Goal: Task Accomplishment & Management: Complete application form

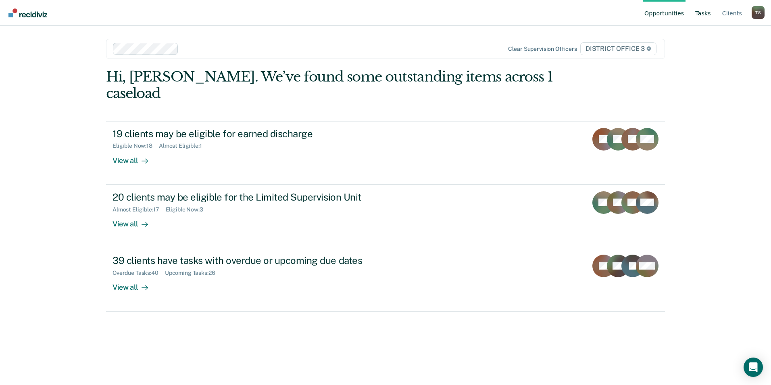
click at [707, 13] on link "Tasks" at bounding box center [703, 13] width 19 height 26
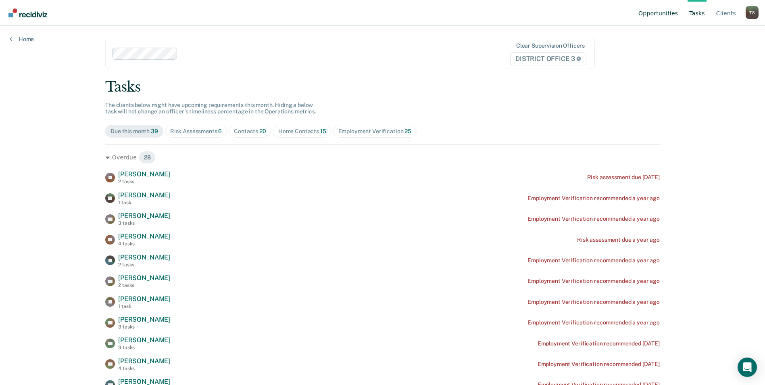
click at [677, 10] on link "Opportunities" at bounding box center [658, 13] width 43 height 26
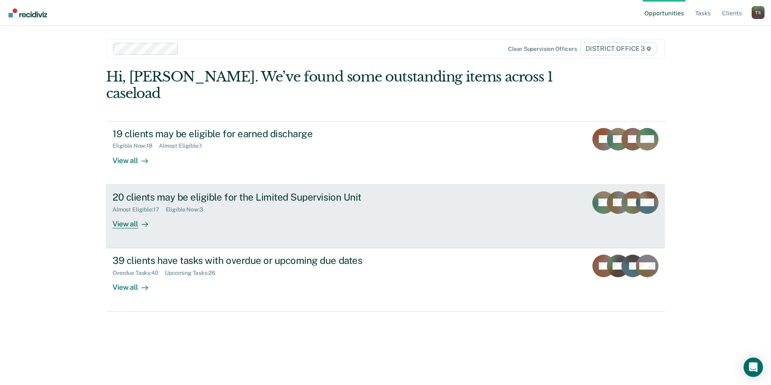
click at [204, 191] on div "20 clients may be eligible for the Limited Supervision Unit" at bounding box center [254, 197] width 283 height 12
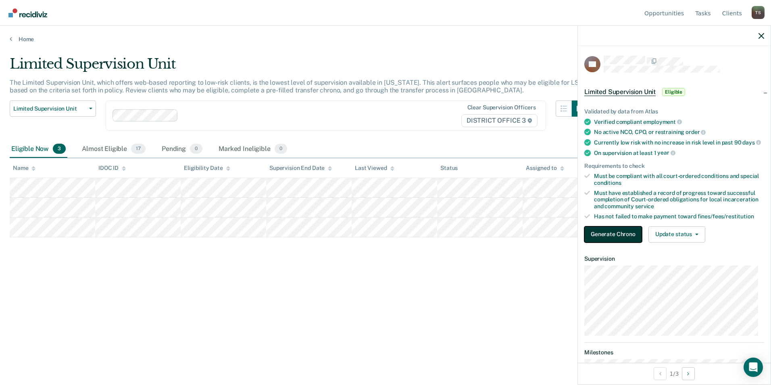
click at [618, 237] on button "Generate Chrono" at bounding box center [613, 234] width 58 height 16
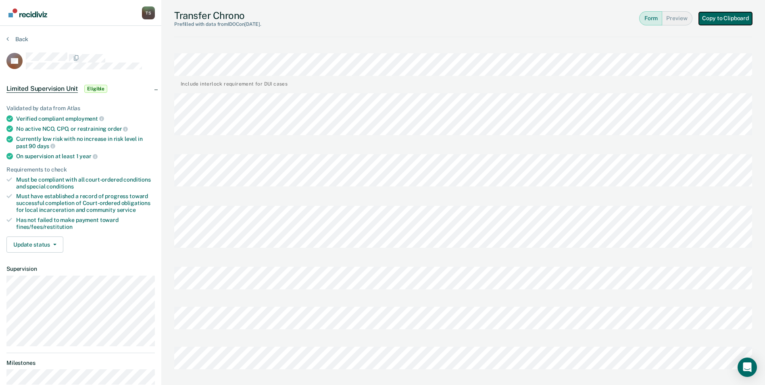
click at [719, 17] on button "Copy to Clipboard" at bounding box center [725, 18] width 53 height 13
click at [723, 17] on button "Copy to Clipboard" at bounding box center [725, 18] width 53 height 13
click at [725, 20] on button "Copy to Clipboard" at bounding box center [725, 18] width 53 height 13
click at [683, 17] on button "Preview" at bounding box center [677, 18] width 30 height 14
